Goal: Transaction & Acquisition: Purchase product/service

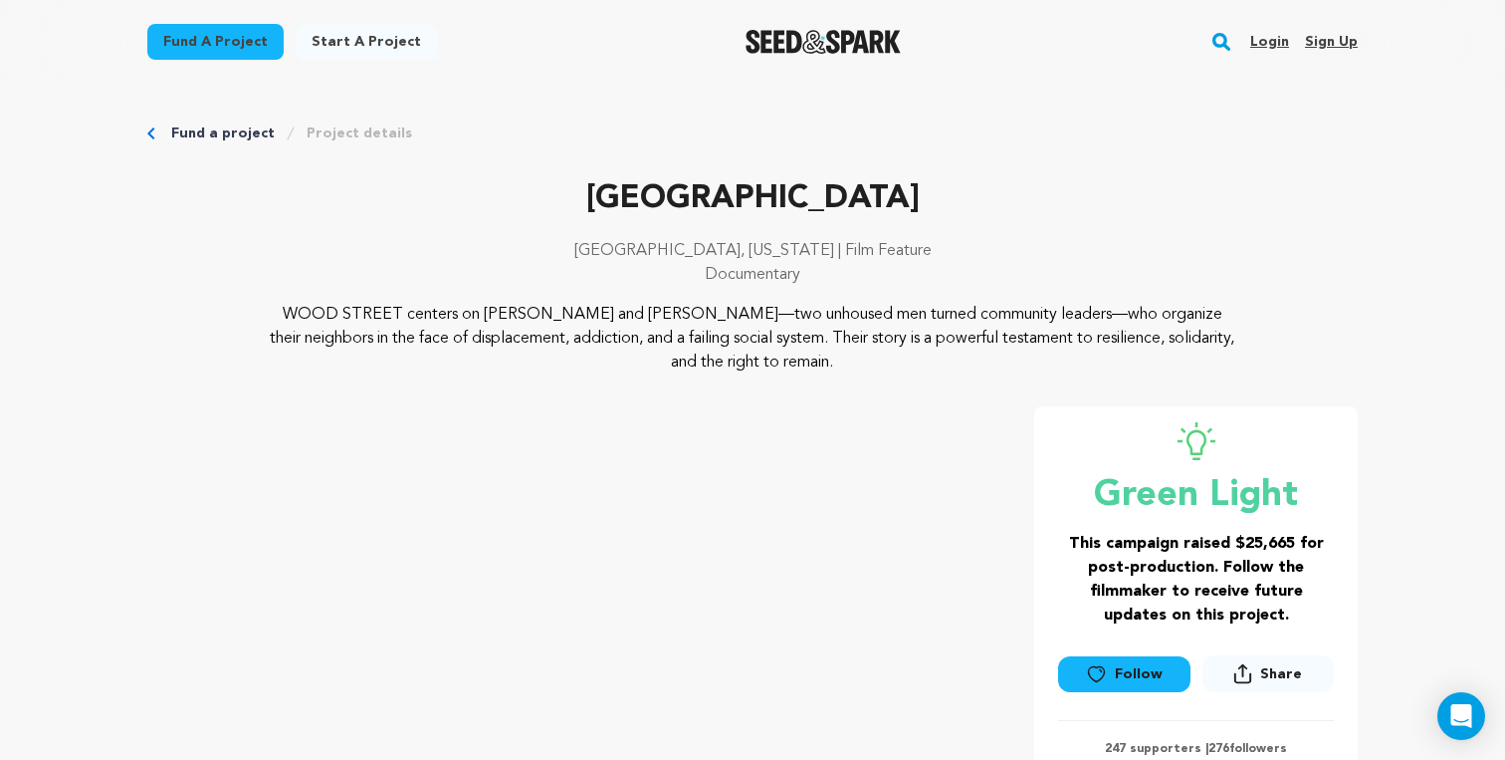
click at [1268, 40] on link "Login" at bounding box center [1269, 42] width 39 height 32
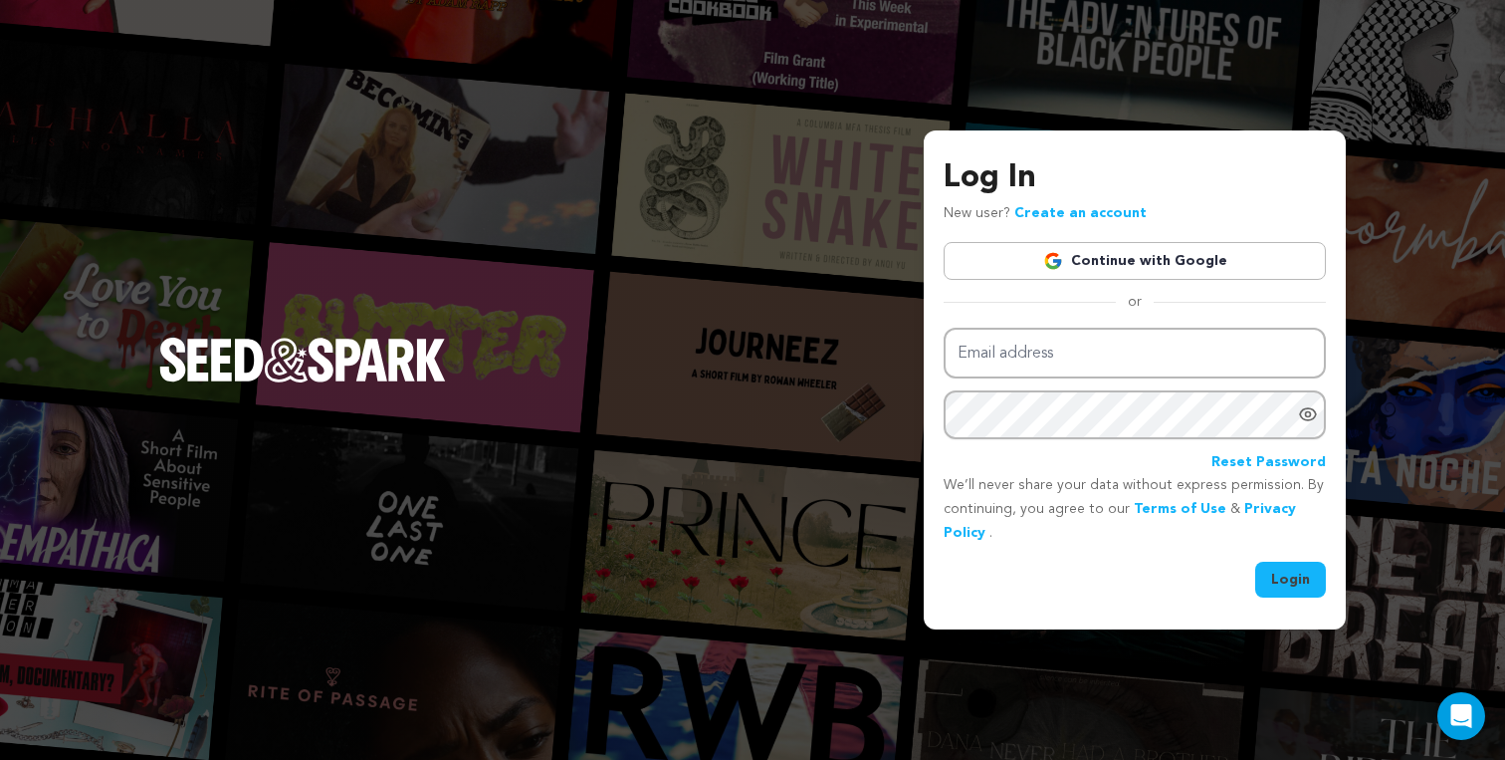
click at [1117, 251] on link "Continue with Google" at bounding box center [1135, 261] width 382 height 38
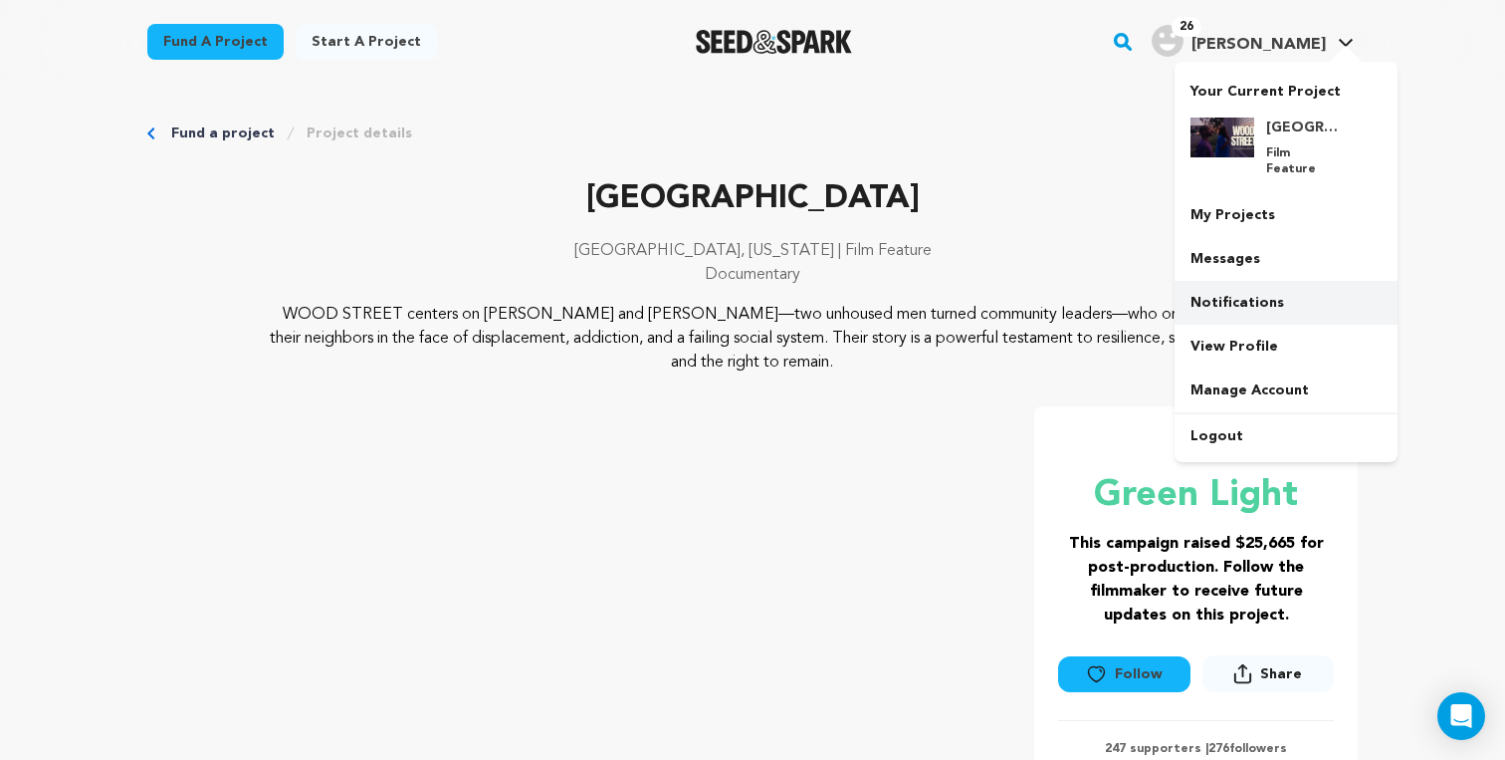
click at [1247, 286] on link "Notifications" at bounding box center [1286, 303] width 223 height 44
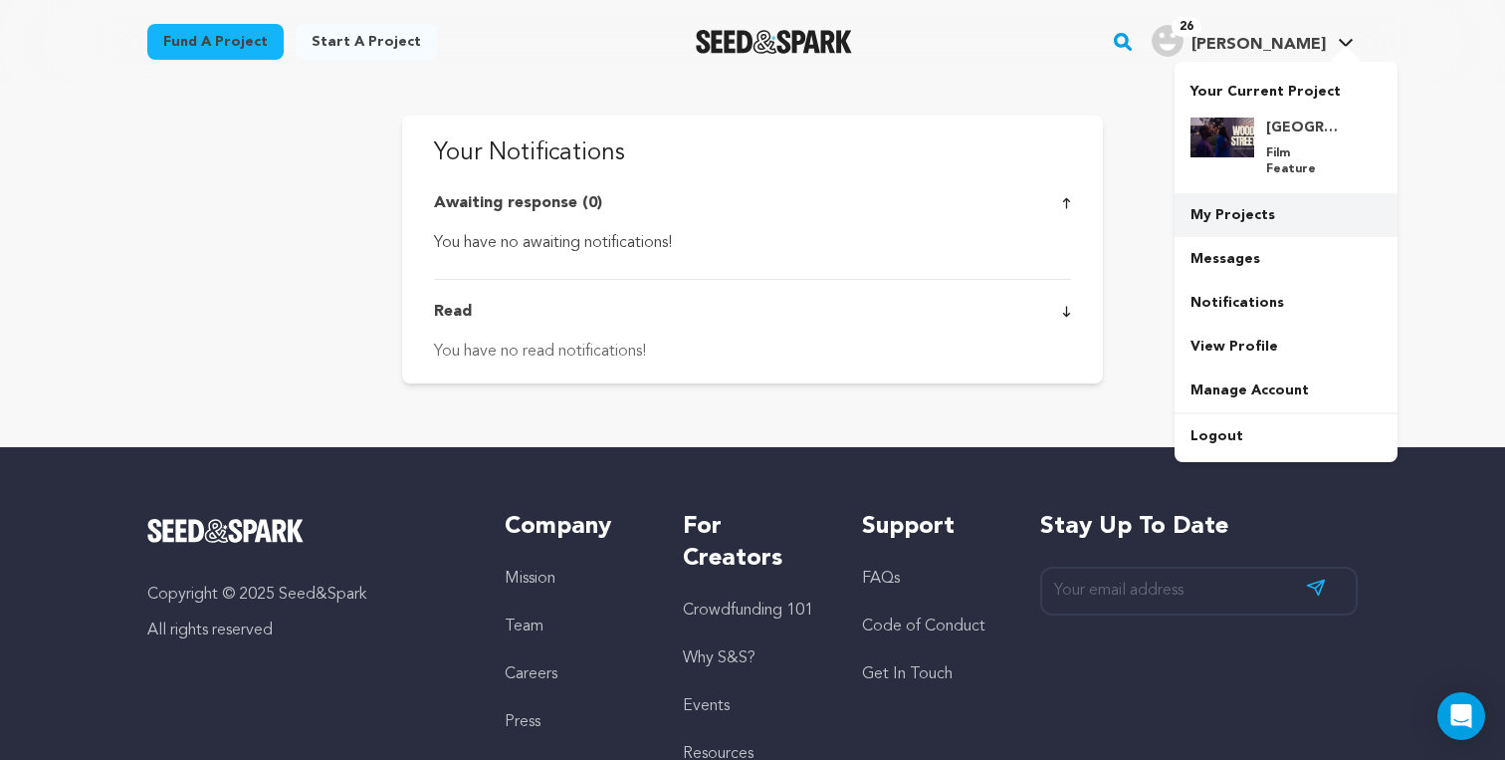
click at [1250, 198] on link "My Projects" at bounding box center [1286, 215] width 223 height 44
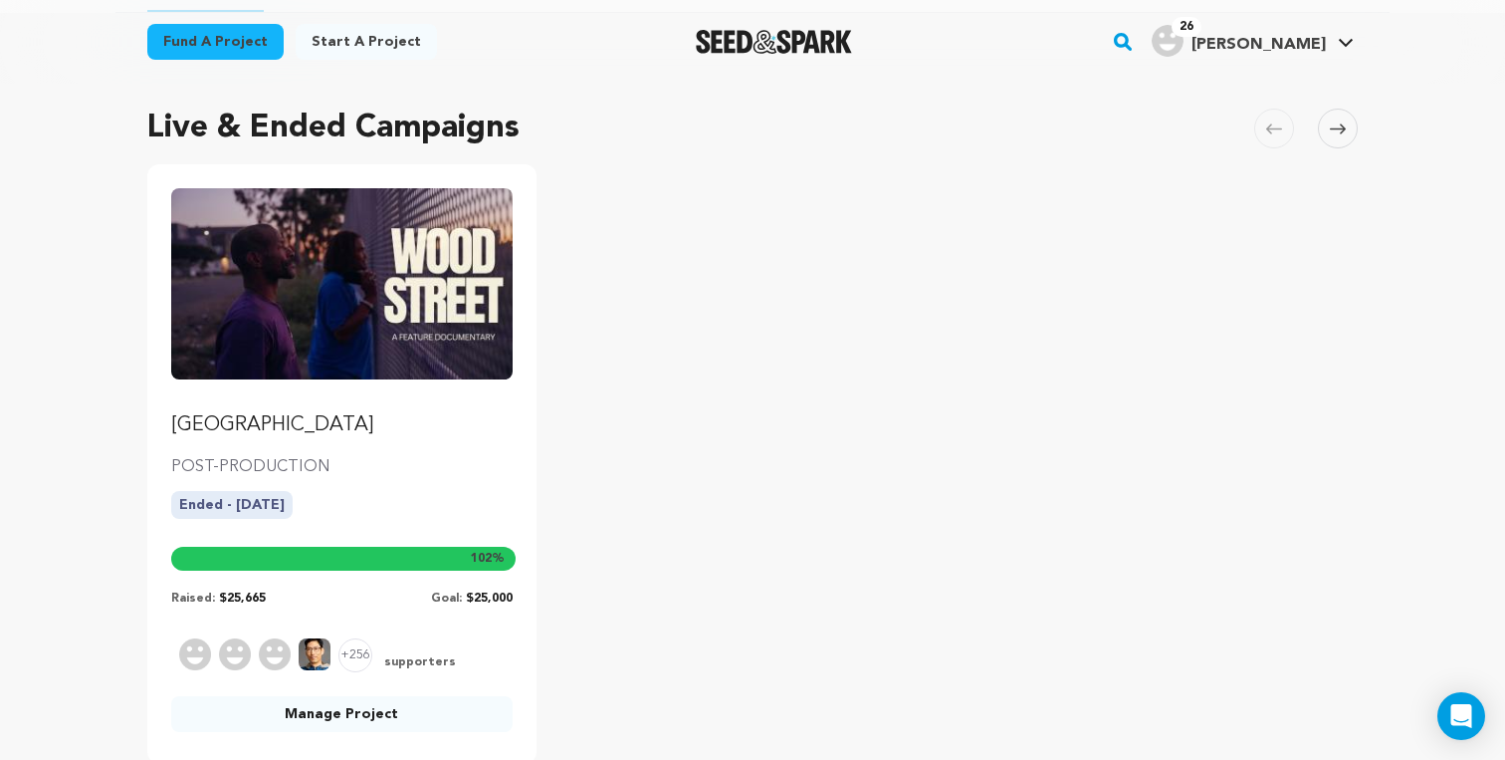
scroll to position [138, 0]
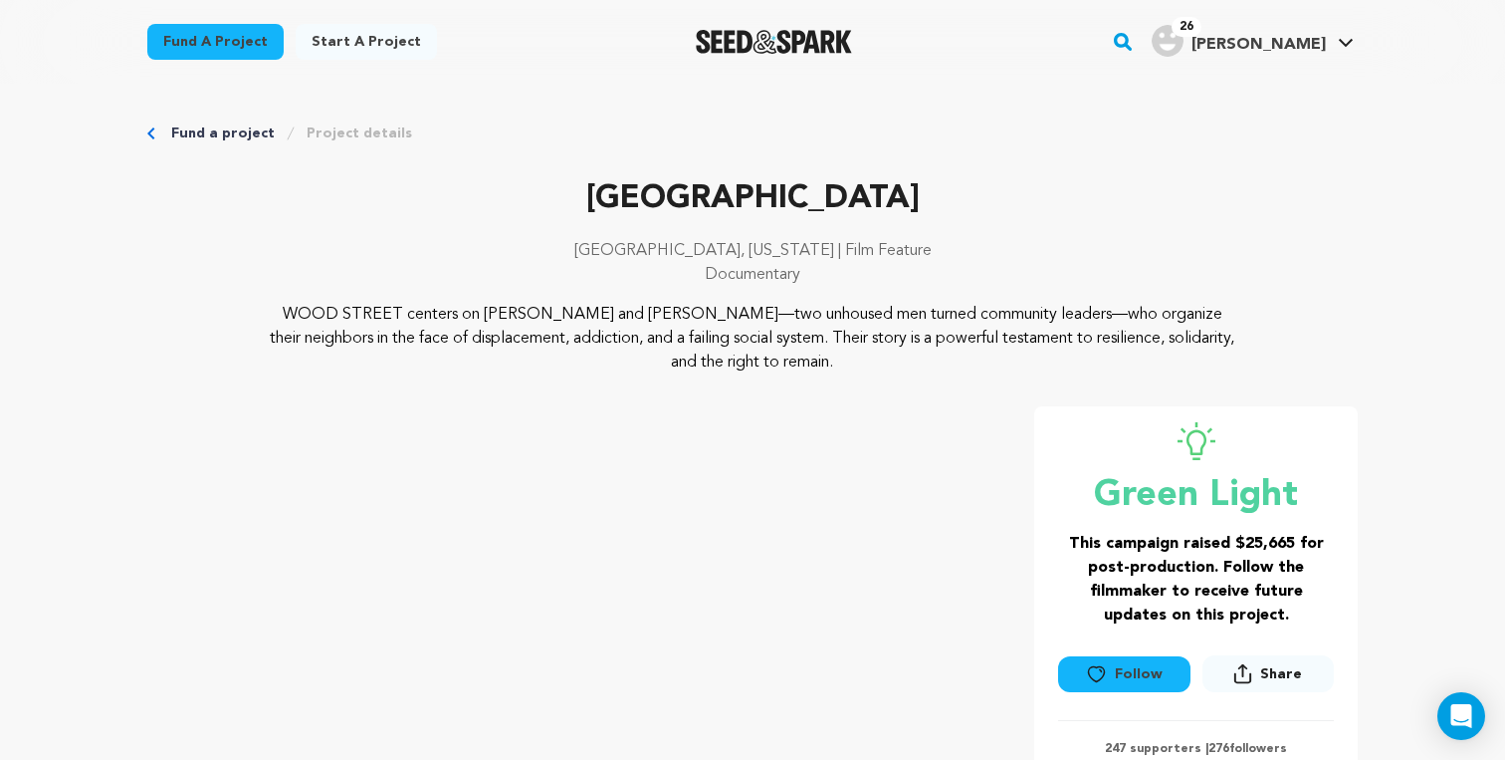
click at [1353, 344] on div "WOOD STREET centers on John and LaMonté—two unhoused men turned community leade…" at bounding box center [752, 339] width 1210 height 72
click at [185, 125] on link "Fund a project" at bounding box center [223, 133] width 104 height 20
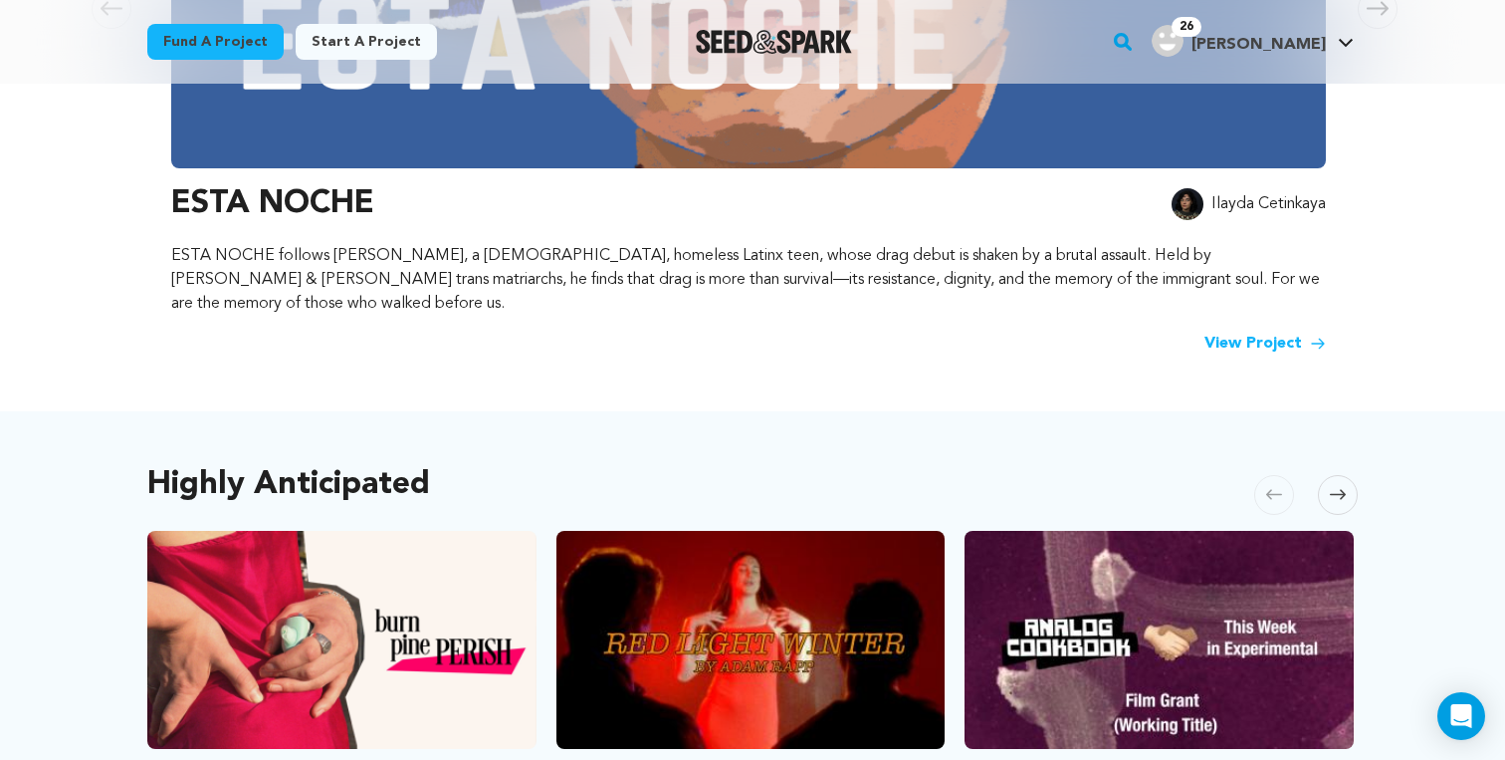
scroll to position [725, 0]
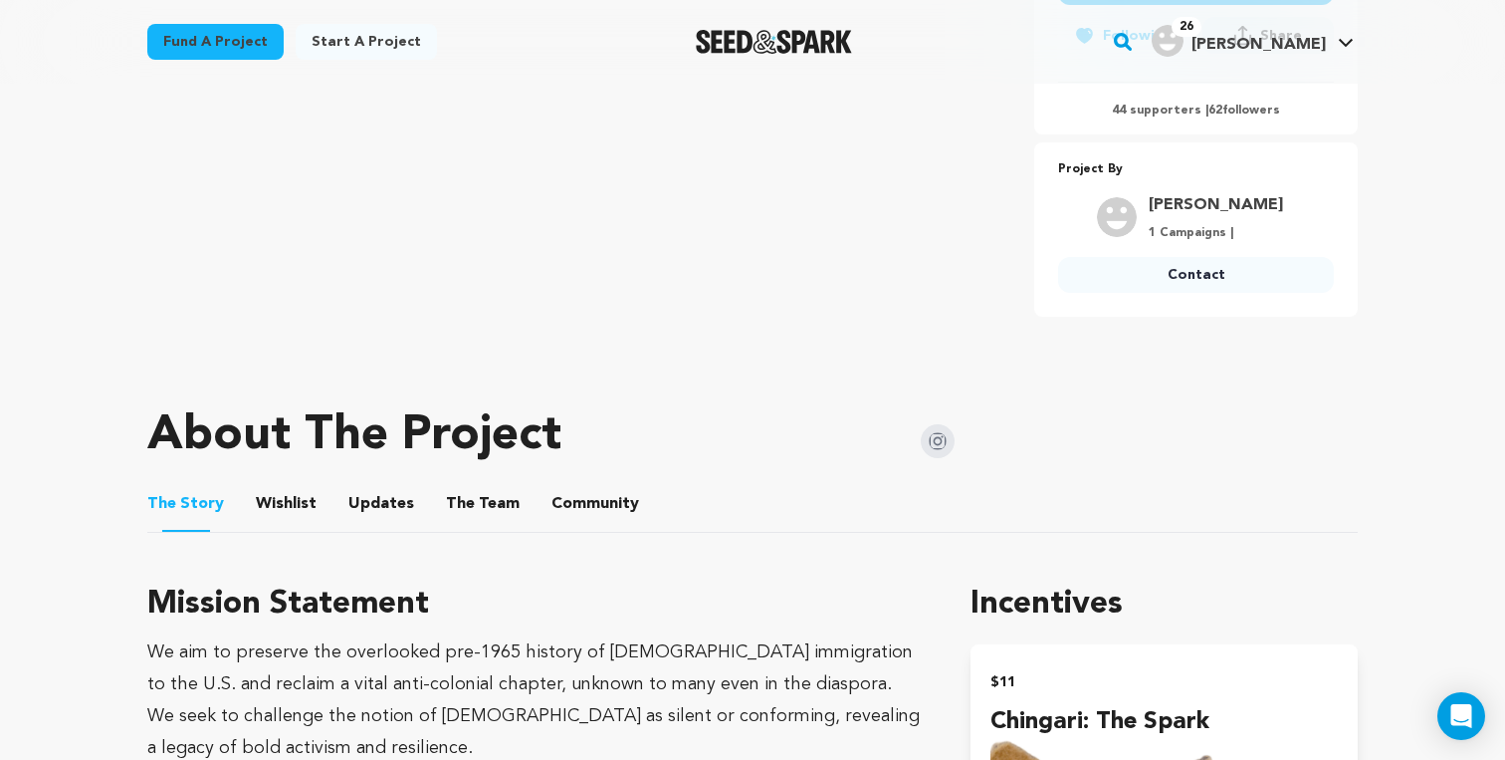
scroll to position [245, 0]
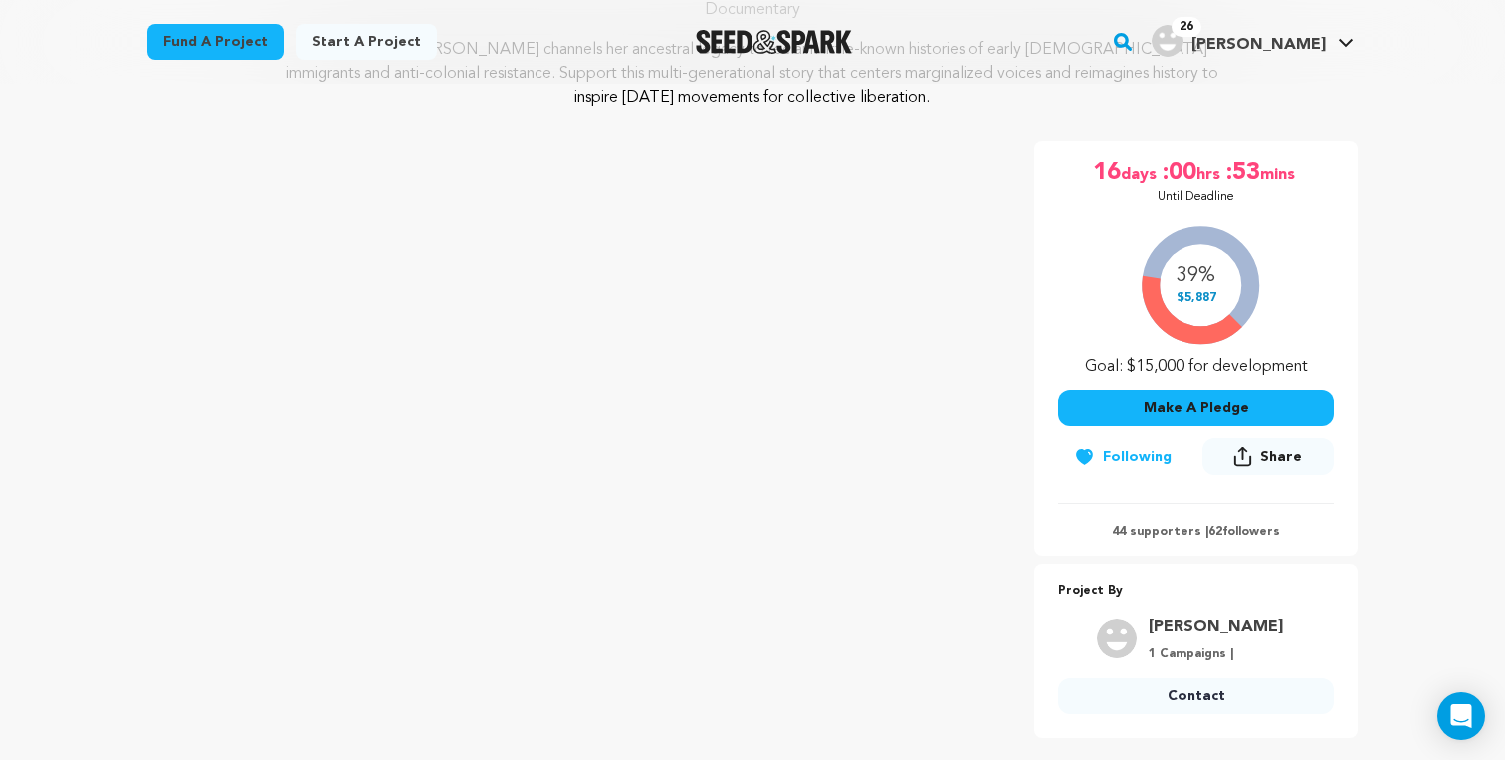
scroll to position [0, 0]
